Goal: Information Seeking & Learning: Learn about a topic

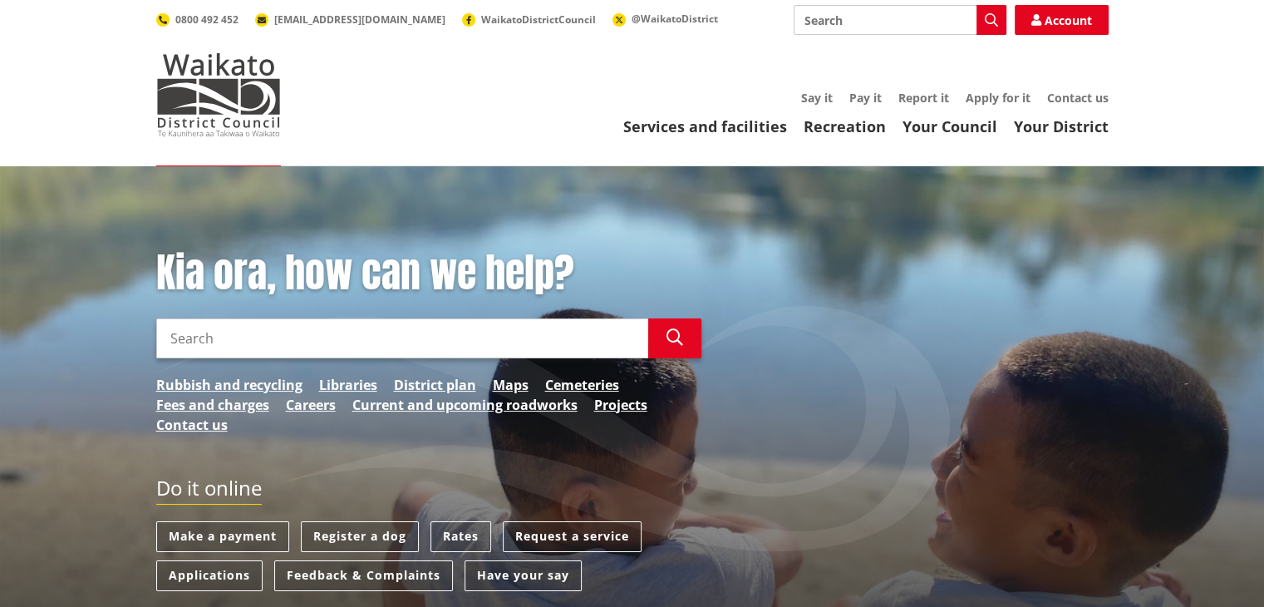
click at [269, 347] on input "Search" at bounding box center [402, 338] width 492 height 40
type input "cambridge solar farm"
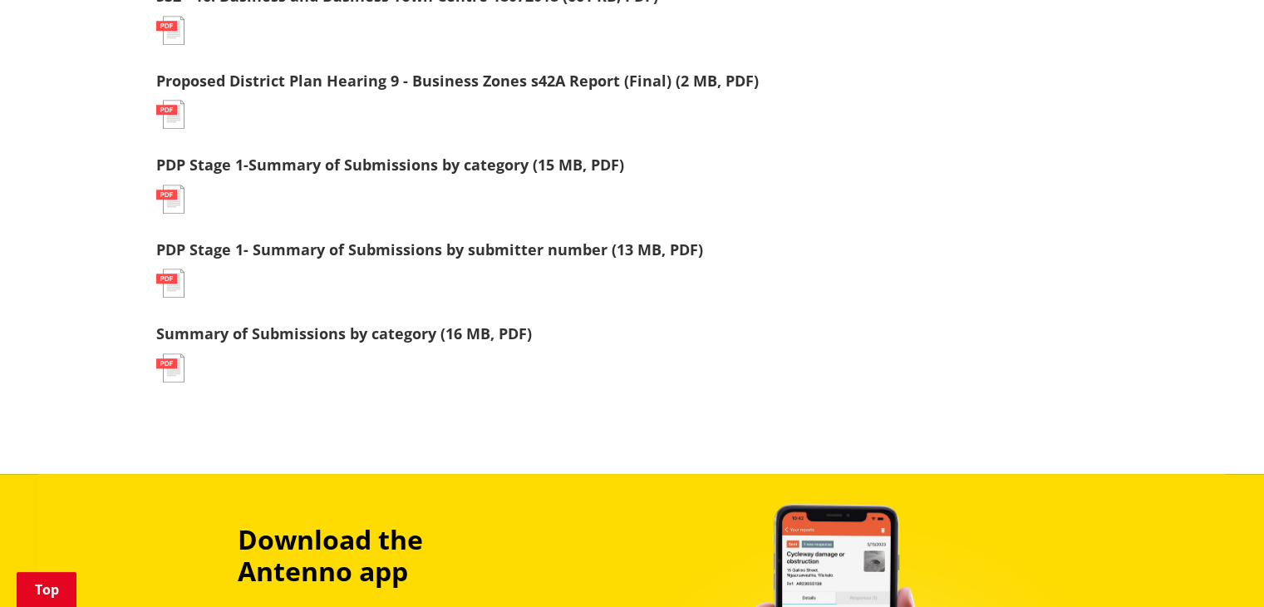
scroll to position [1463, 0]
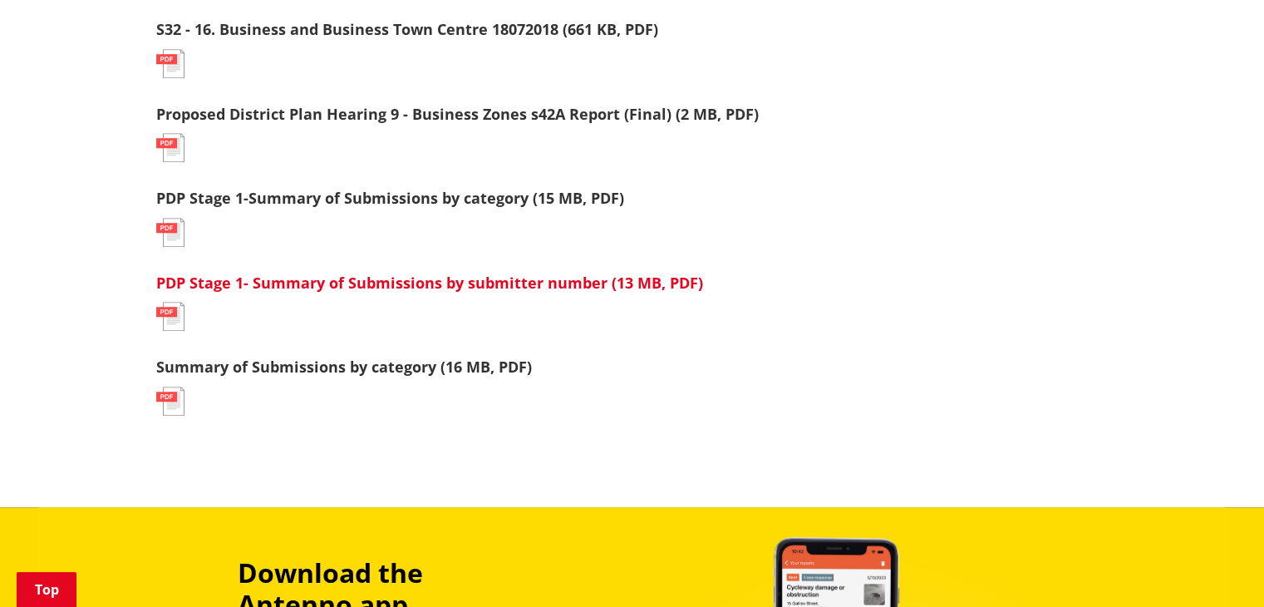
click at [379, 279] on link "PDP Stage 1- Summary of Submissions by submitter number (13 MB, PDF)" at bounding box center [429, 283] width 547 height 20
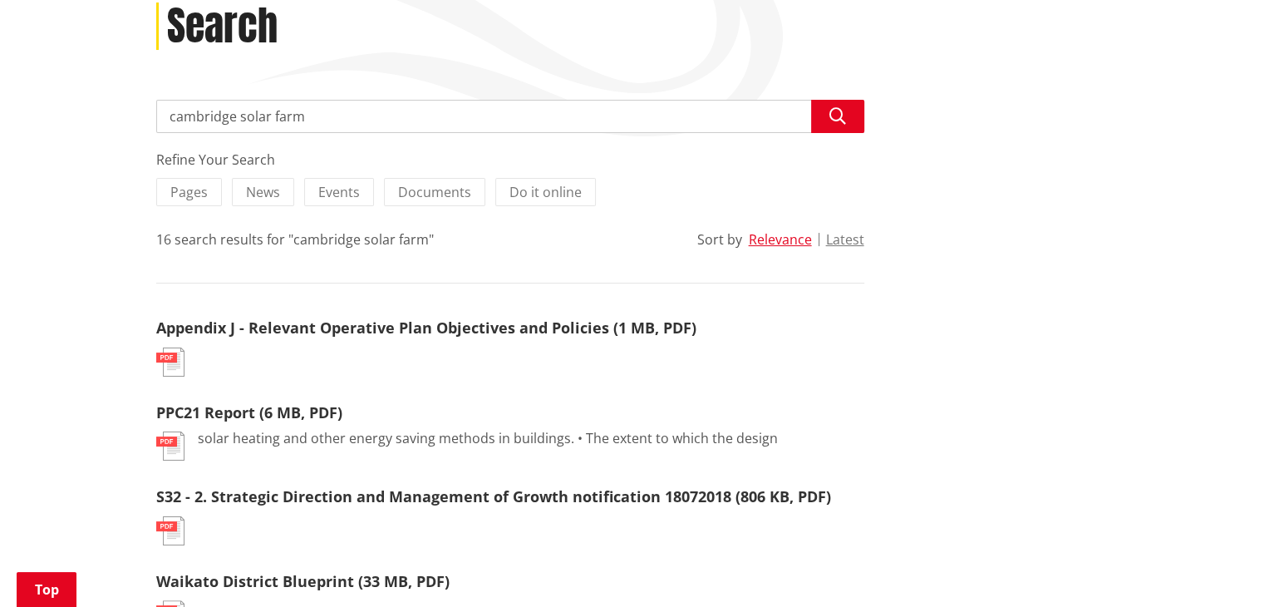
scroll to position [233, 0]
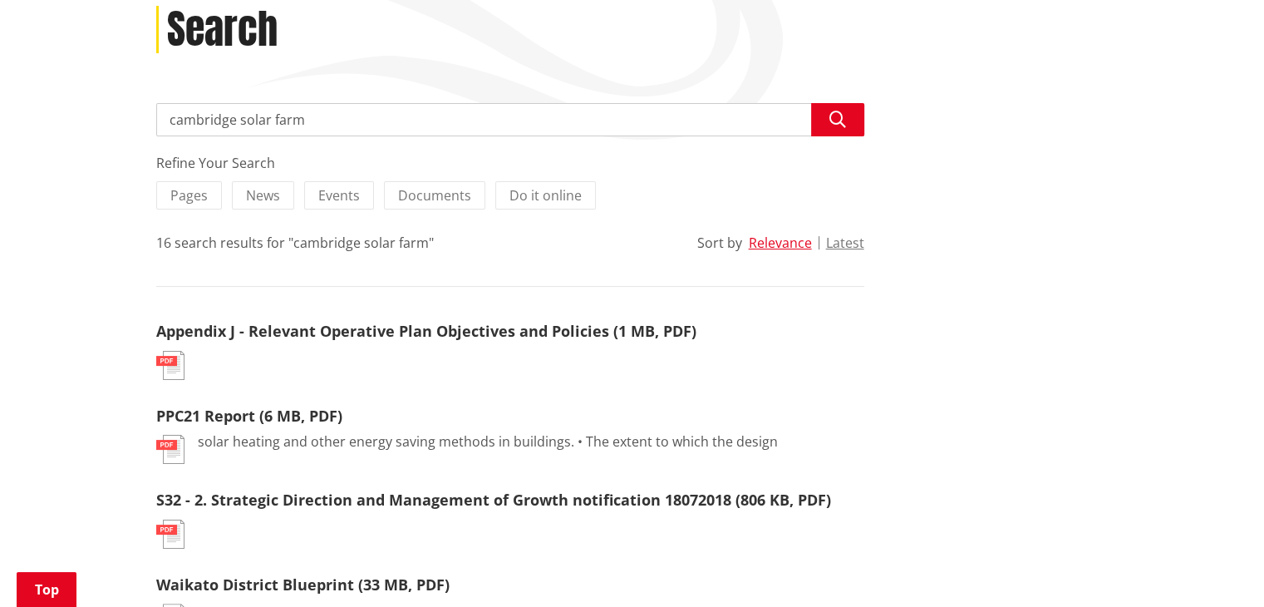
click at [242, 118] on input "cambridge solar farm" at bounding box center [510, 119] width 708 height 33
type input "solar farm"
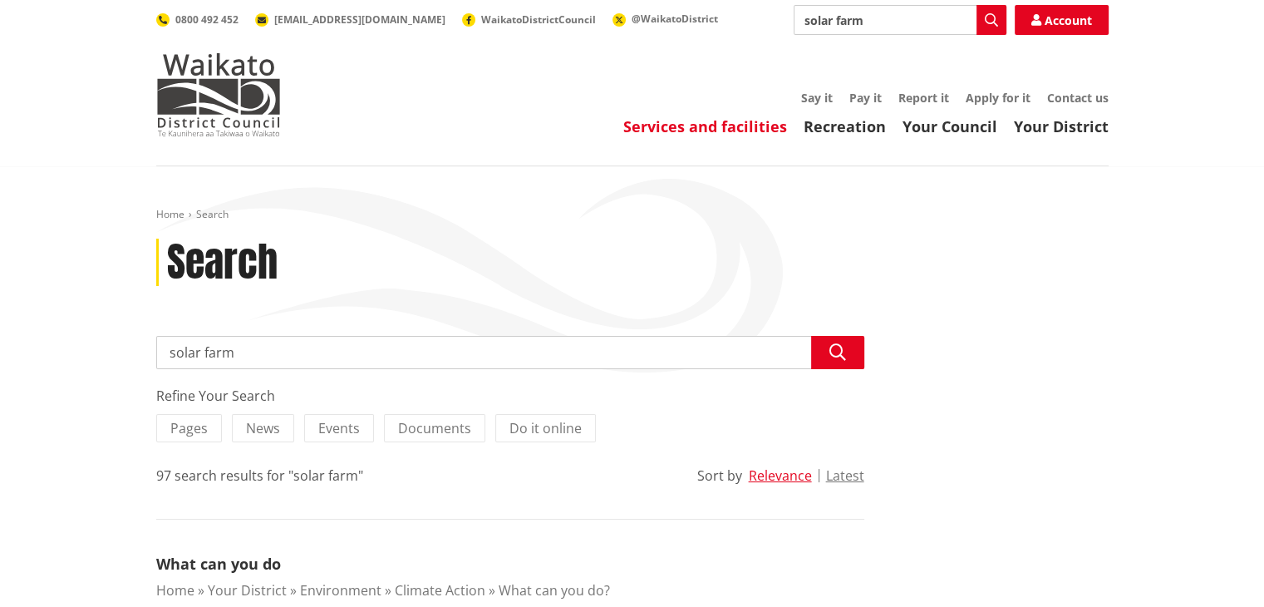
click at [755, 122] on link "Services and facilities" at bounding box center [705, 126] width 164 height 20
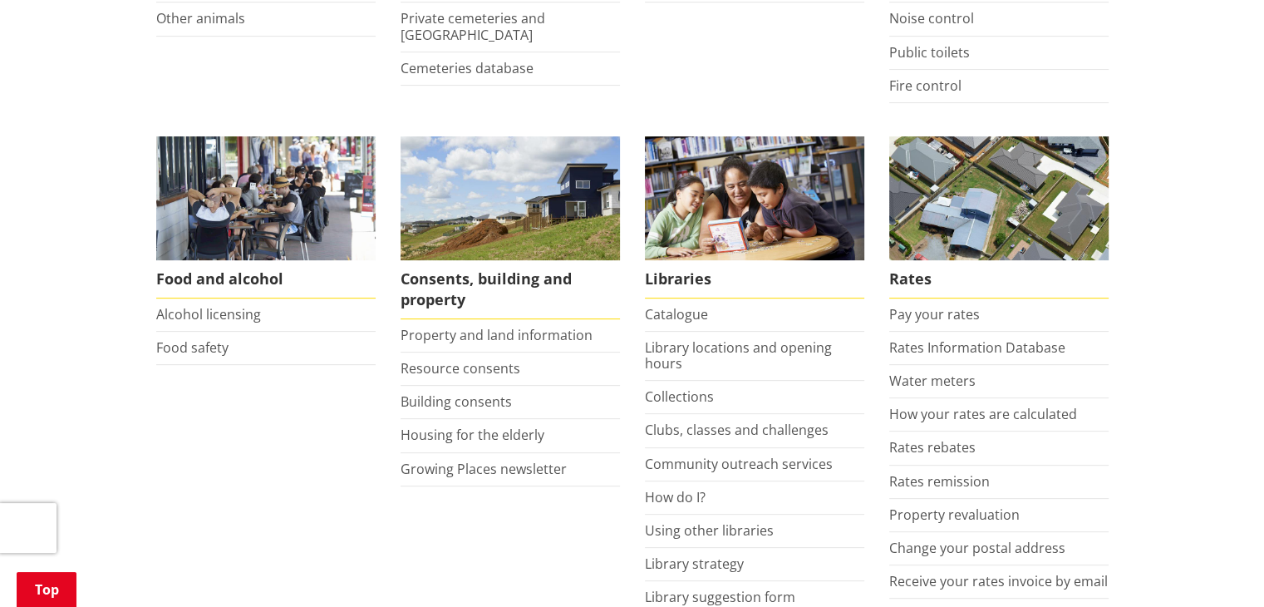
scroll to position [569, 0]
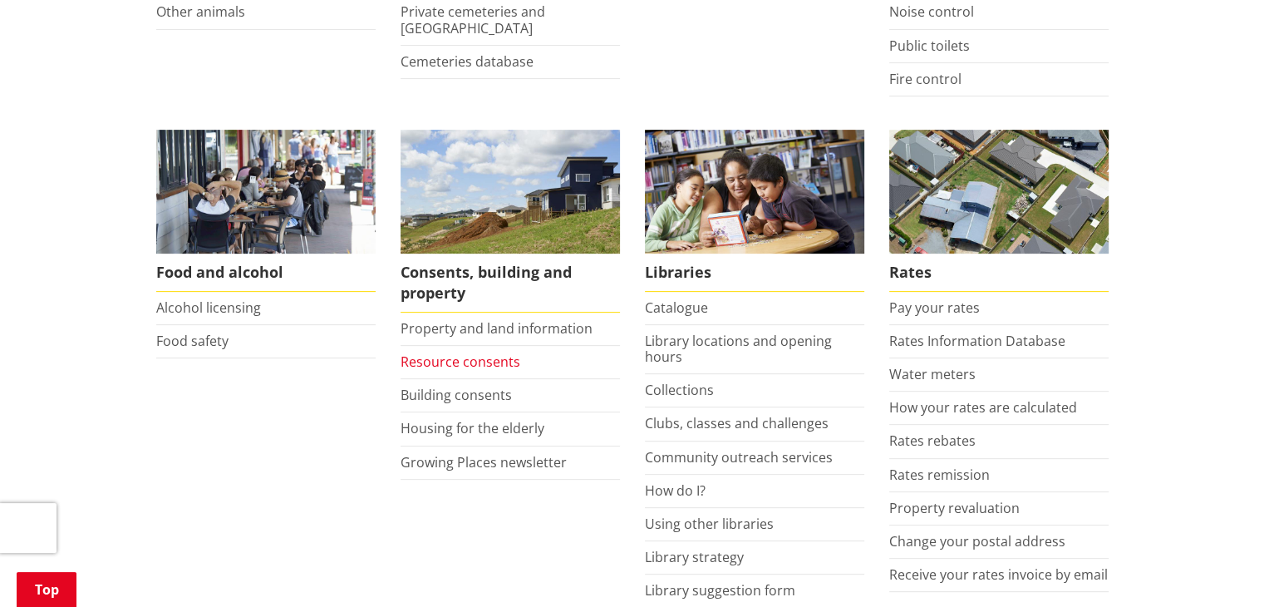
click at [495, 363] on link "Resource consents" at bounding box center [461, 361] width 120 height 18
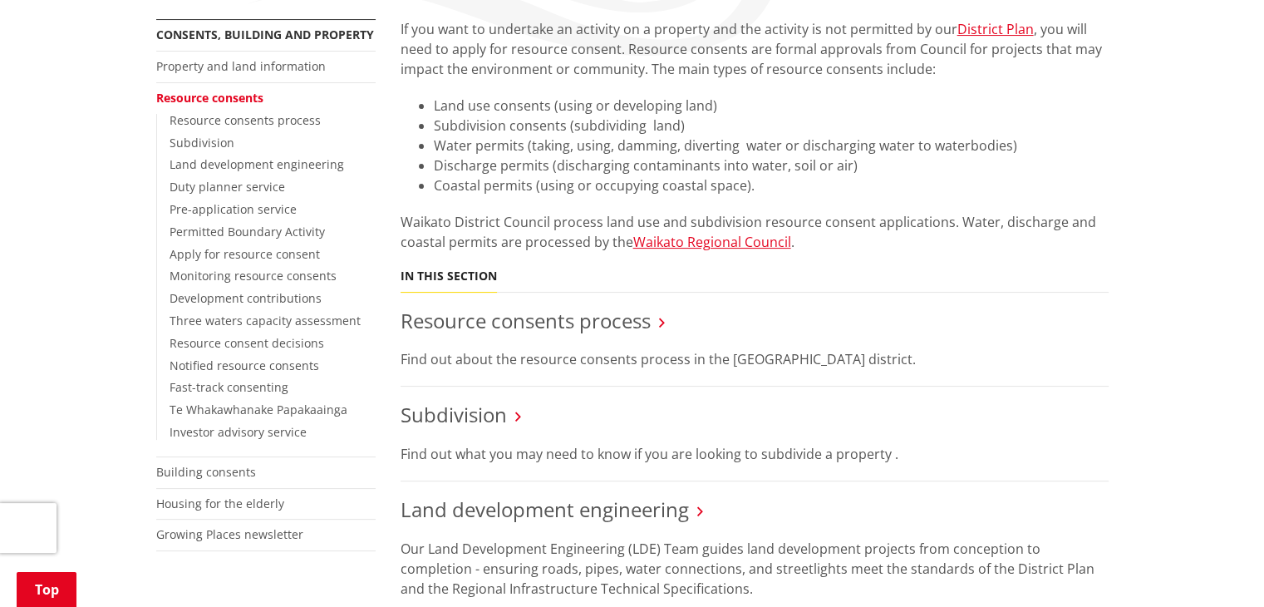
scroll to position [333, 0]
